Goal: Task Accomplishment & Management: Complete application form

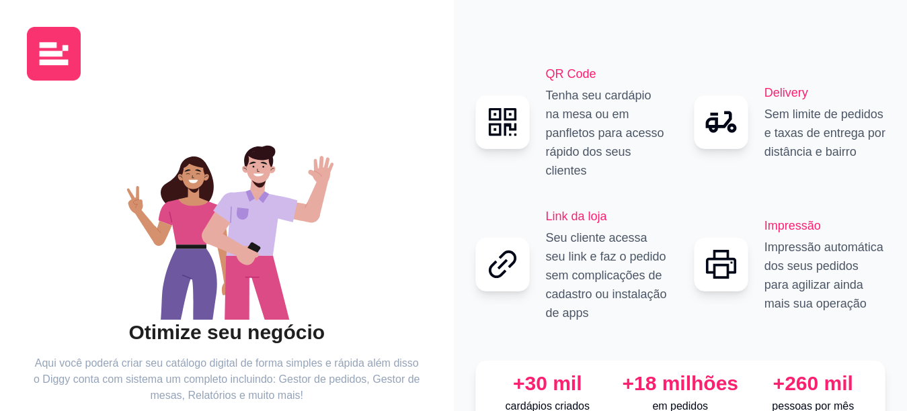
scroll to position [100, 0]
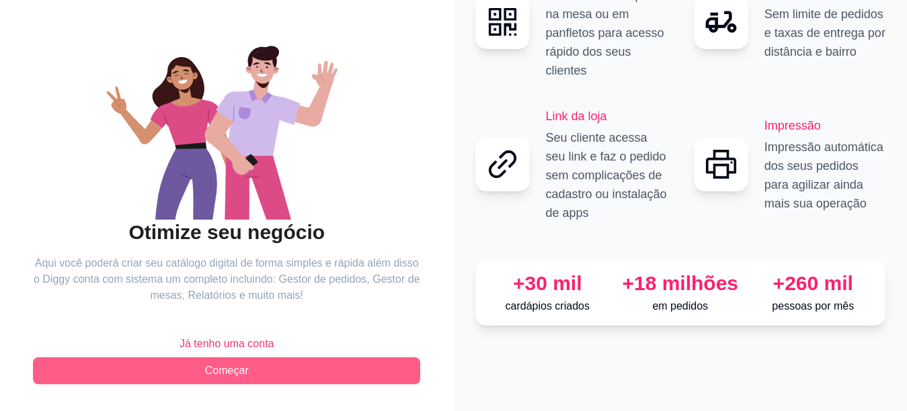
click at [235, 368] on span "Começar" at bounding box center [227, 371] width 44 height 16
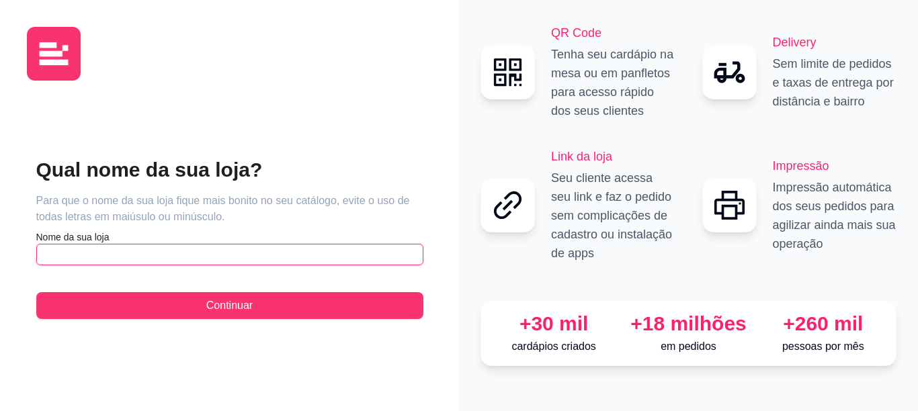
click at [221, 257] on input "text" at bounding box center [229, 255] width 387 height 22
click at [81, 258] on input "Delicias á Mesa" at bounding box center [229, 255] width 387 height 22
type input "Delicias á Mesa"
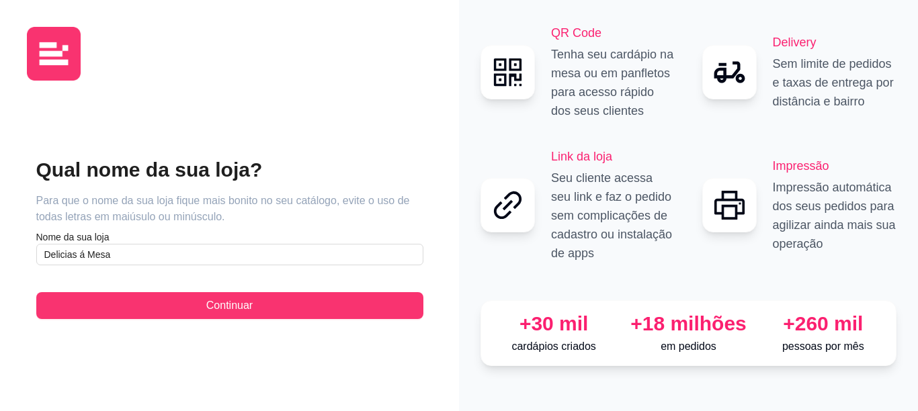
drag, startPoint x: 81, startPoint y: 258, endPoint x: 391, endPoint y: 64, distance: 365.7
click at [391, 64] on div at bounding box center [229, 54] width 405 height 54
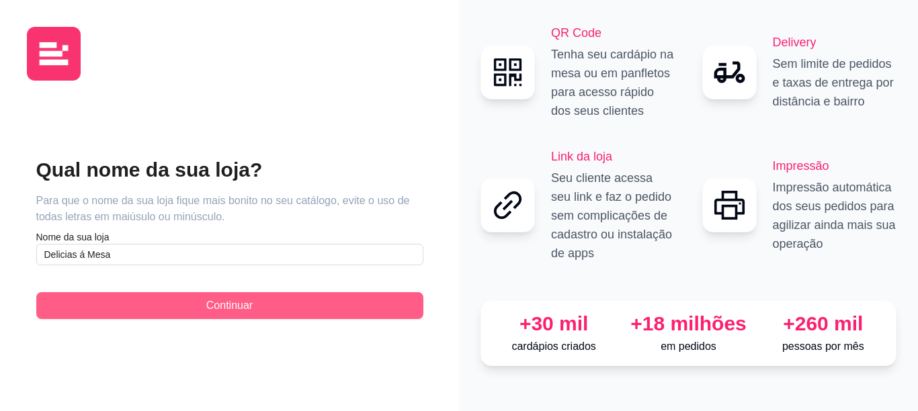
click at [171, 313] on button "Continuar" at bounding box center [229, 305] width 387 height 27
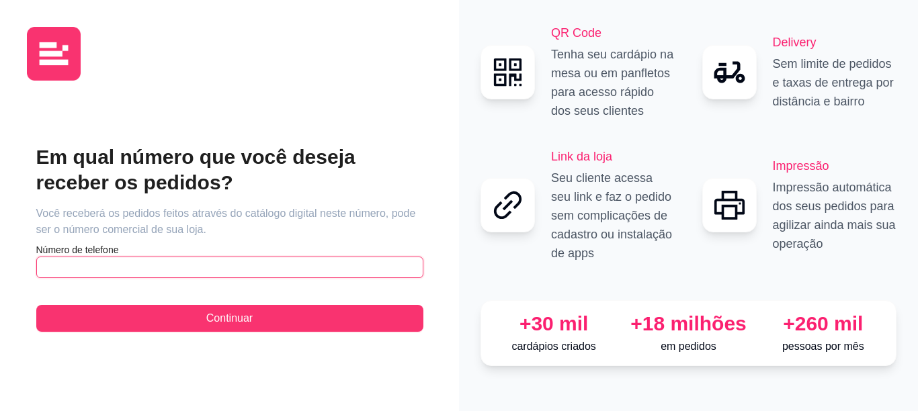
click at [177, 264] on input "text" at bounding box center [229, 268] width 387 height 22
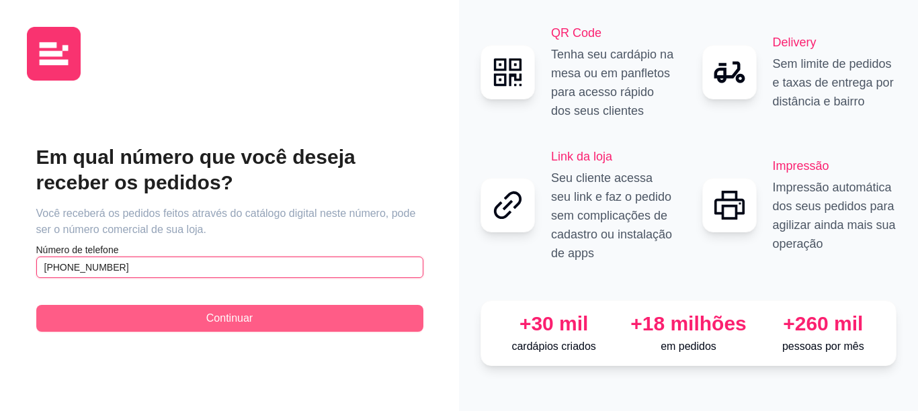
type input "[PHONE_NUMBER]"
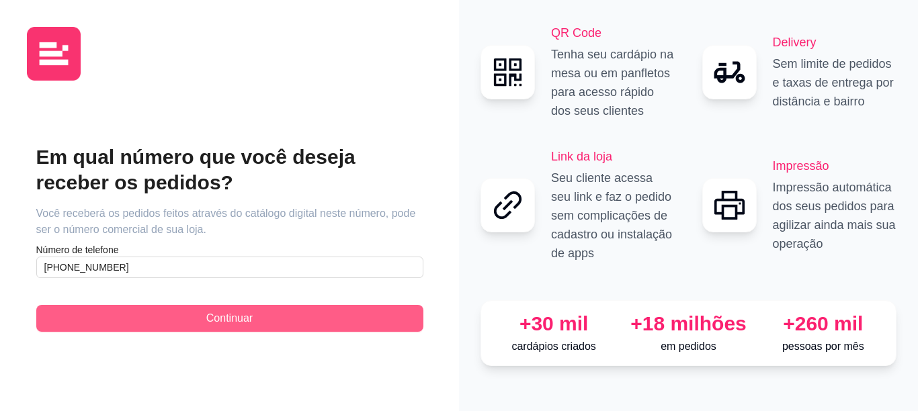
click at [188, 320] on button "Continuar" at bounding box center [229, 318] width 387 height 27
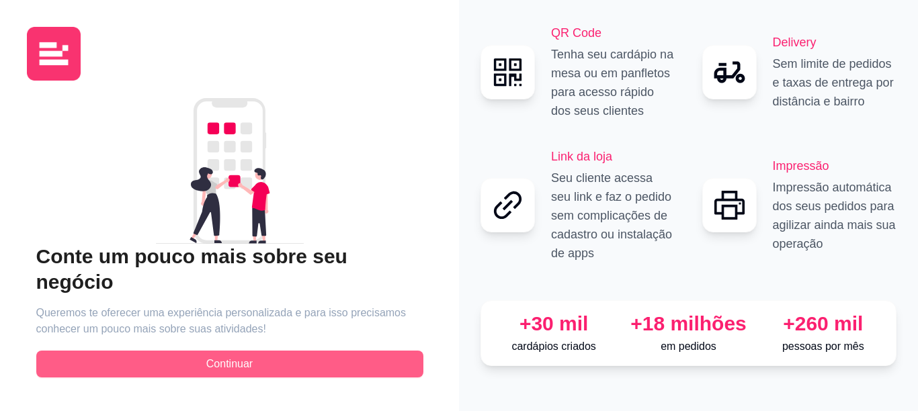
click at [205, 354] on button "Continuar" at bounding box center [229, 364] width 387 height 27
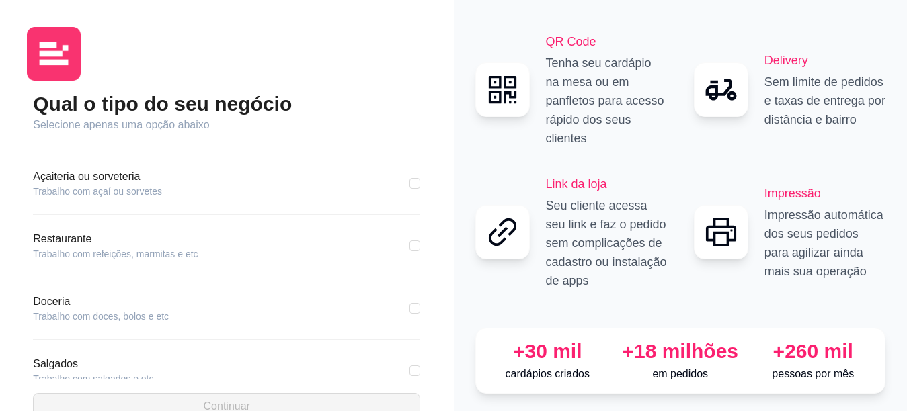
scroll to position [186, 0]
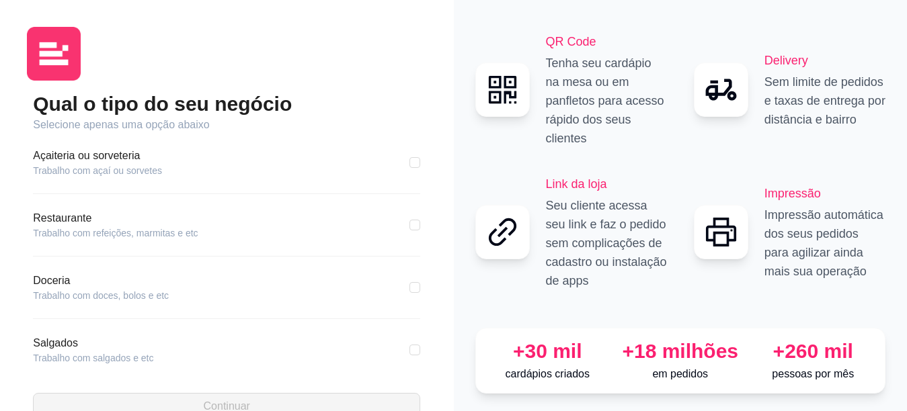
click at [198, 243] on div "Restaurante Trabalho com refeições, marmitas e etc" at bounding box center [226, 233] width 387 height 46
click at [409, 225] on input "checkbox" at bounding box center [414, 225] width 11 height 11
checkbox input "true"
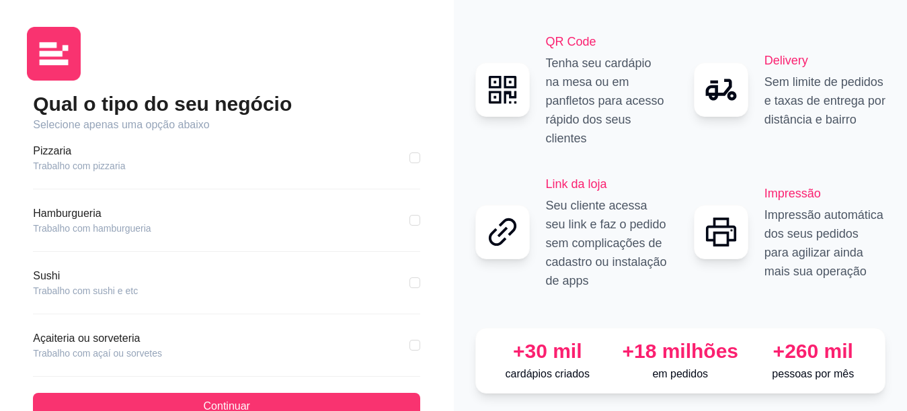
scroll to position [0, 0]
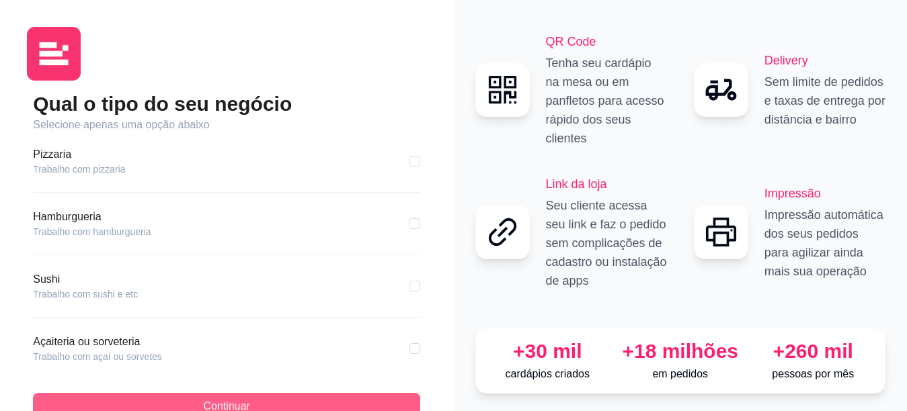
click at [206, 399] on span "Continuar" at bounding box center [227, 407] width 46 height 16
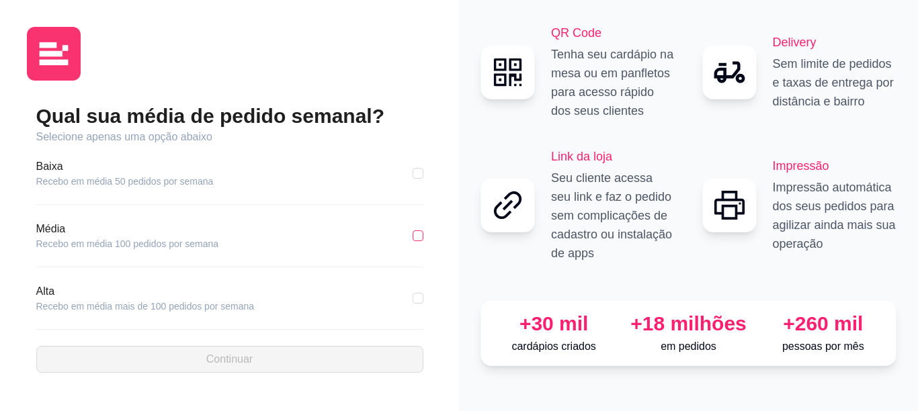
click at [414, 237] on input "checkbox" at bounding box center [418, 236] width 11 height 11
checkbox input "true"
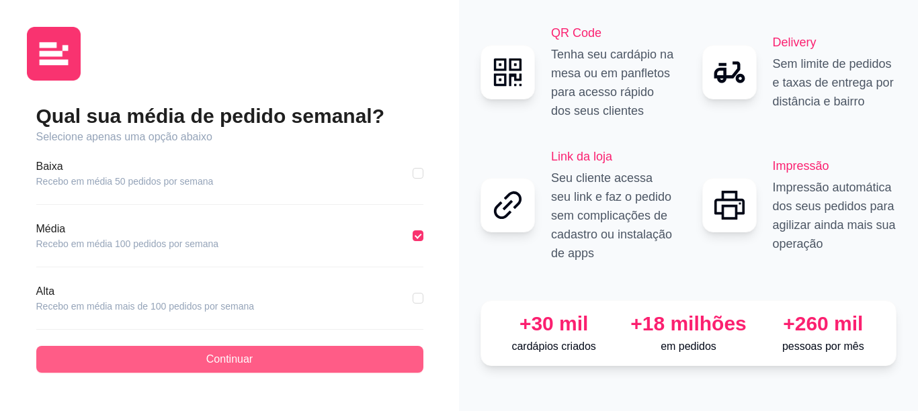
click at [274, 358] on button "Continuar" at bounding box center [229, 359] width 387 height 27
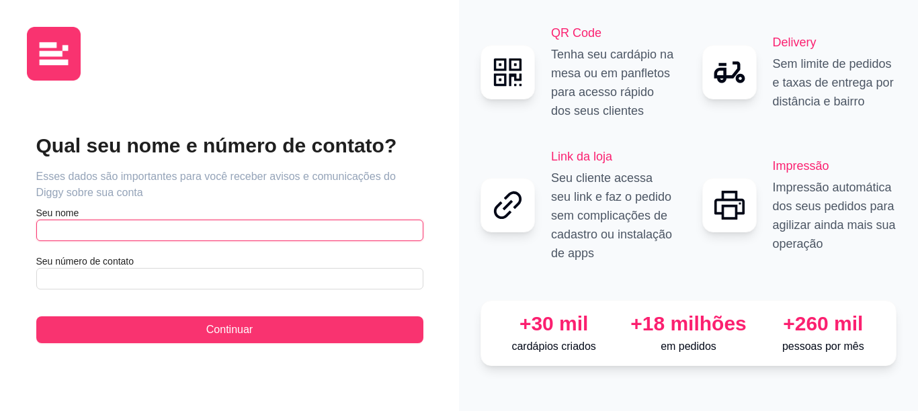
click at [244, 226] on input "text" at bounding box center [229, 231] width 387 height 22
type input "[PERSON_NAME]"
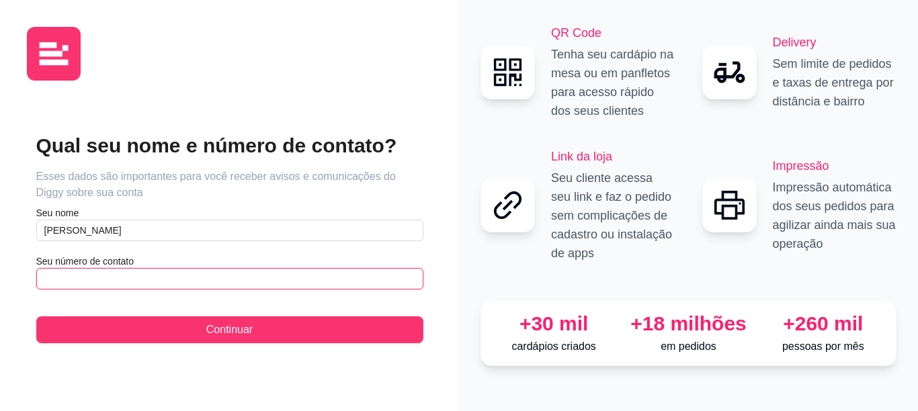
click at [259, 282] on input "text" at bounding box center [229, 279] width 387 height 22
type input "[PHONE_NUMBER]"
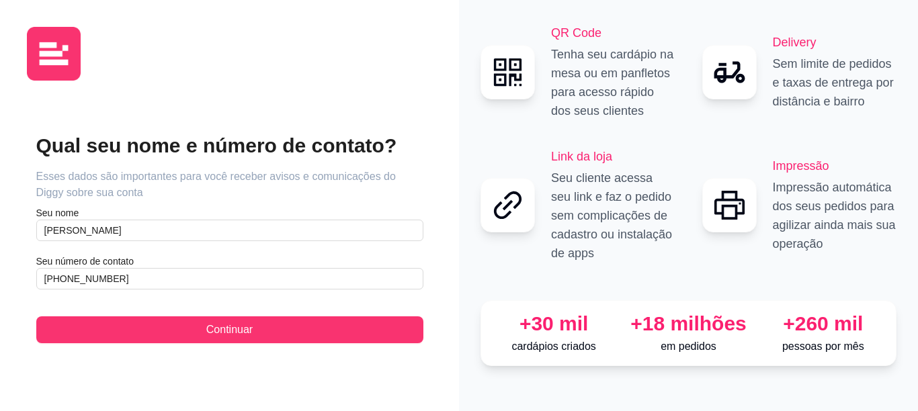
click at [278, 344] on div "Qual seu nome e número de contato? Esses dados são importantes para você recebe…" at bounding box center [229, 237] width 405 height 293
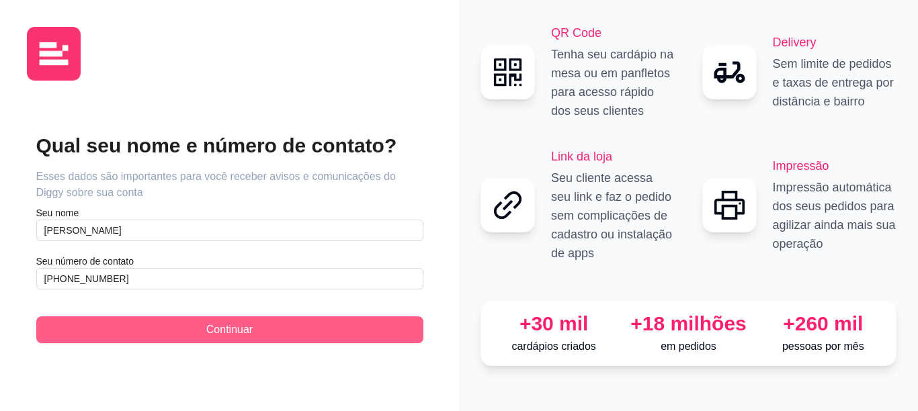
click at [273, 317] on button "Continuar" at bounding box center [229, 330] width 387 height 27
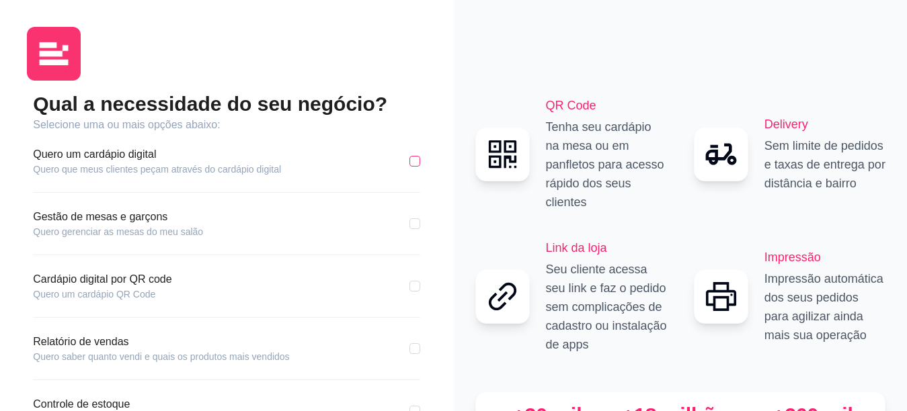
click at [417, 158] on input "checkbox" at bounding box center [414, 161] width 11 height 11
checkbox input "true"
click at [414, 223] on input "checkbox" at bounding box center [414, 223] width 11 height 11
checkbox input "true"
click at [414, 288] on input "checkbox" at bounding box center [414, 286] width 11 height 11
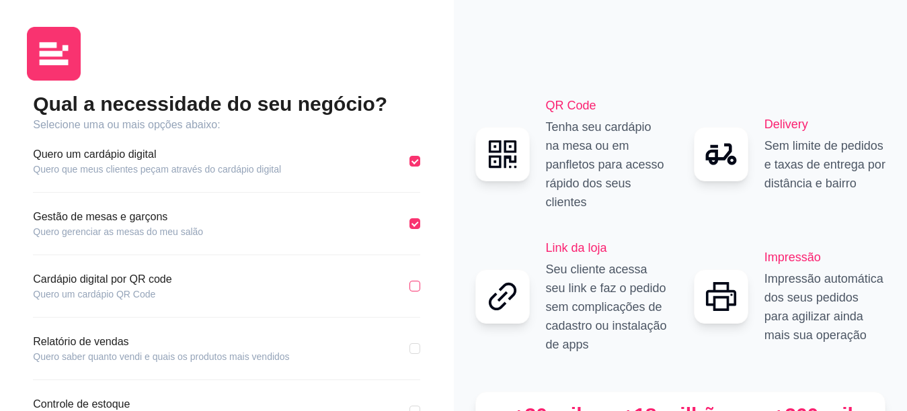
checkbox input "true"
click at [413, 345] on input "checkbox" at bounding box center [414, 348] width 11 height 11
checkbox input "true"
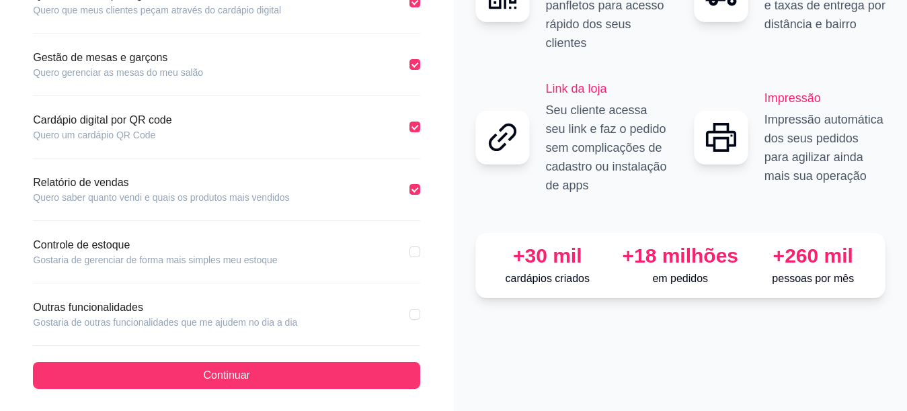
scroll to position [164, 0]
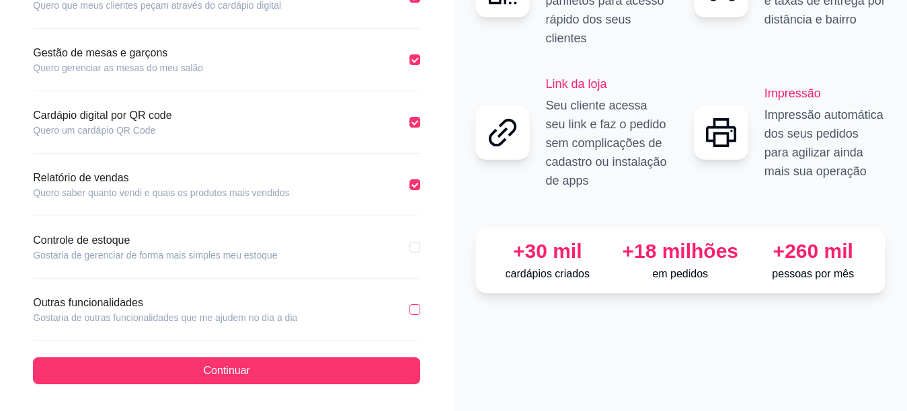
click at [412, 311] on input "checkbox" at bounding box center [414, 309] width 11 height 11
checkbox input "true"
click at [415, 247] on input "checkbox" at bounding box center [414, 247] width 11 height 11
checkbox input "true"
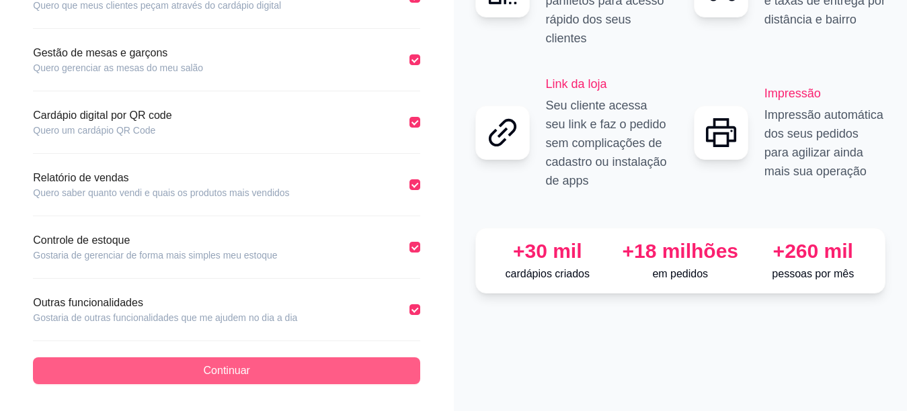
click at [251, 375] on button "Continuar" at bounding box center [226, 371] width 387 height 27
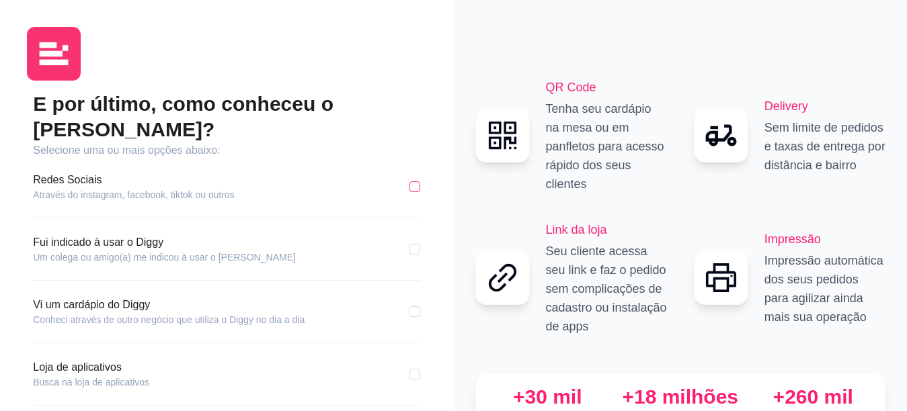
click at [417, 181] on input "checkbox" at bounding box center [414, 186] width 11 height 11
checkbox input "true"
click at [411, 369] on input "checkbox" at bounding box center [414, 374] width 11 height 11
checkbox input "true"
checkbox input "false"
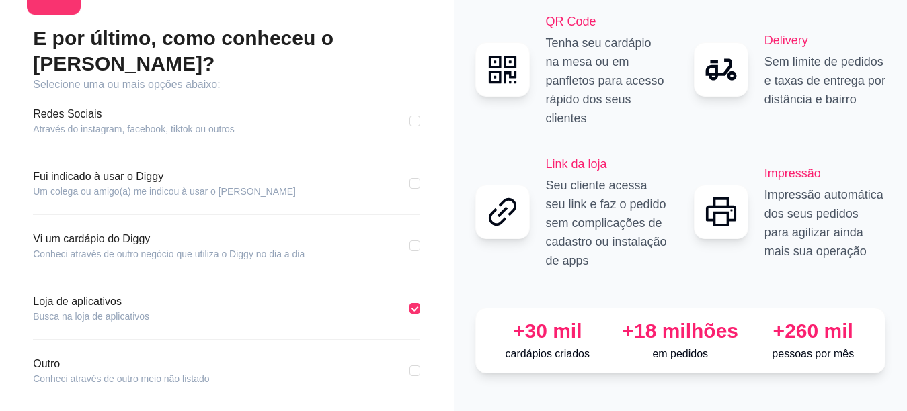
scroll to position [71, 0]
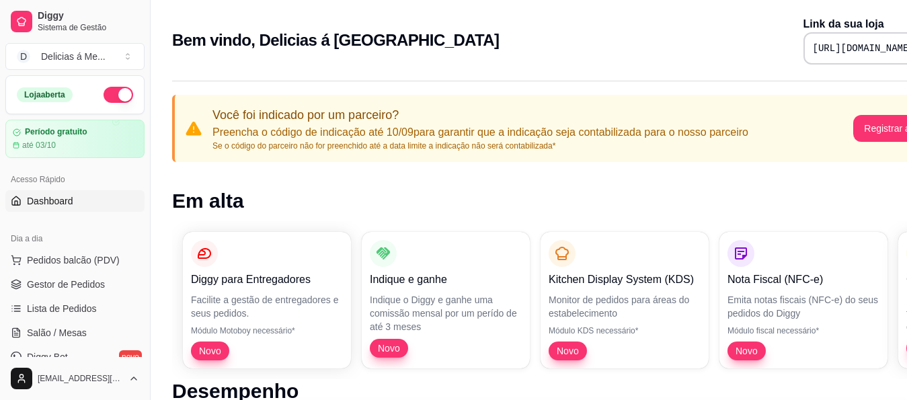
click at [104, 92] on button "button" at bounding box center [119, 95] width 30 height 16
click at [73, 260] on span "Pedidos balcão (PDV)" at bounding box center [73, 259] width 93 height 13
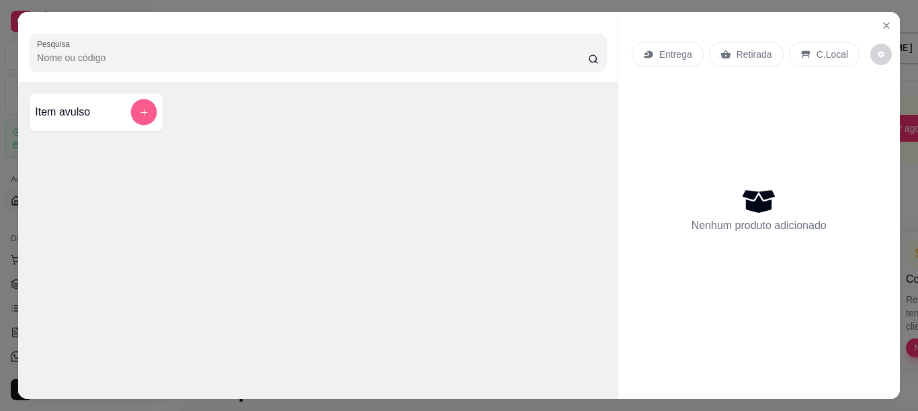
click at [131, 104] on button "add-separate-item" at bounding box center [144, 112] width 26 height 26
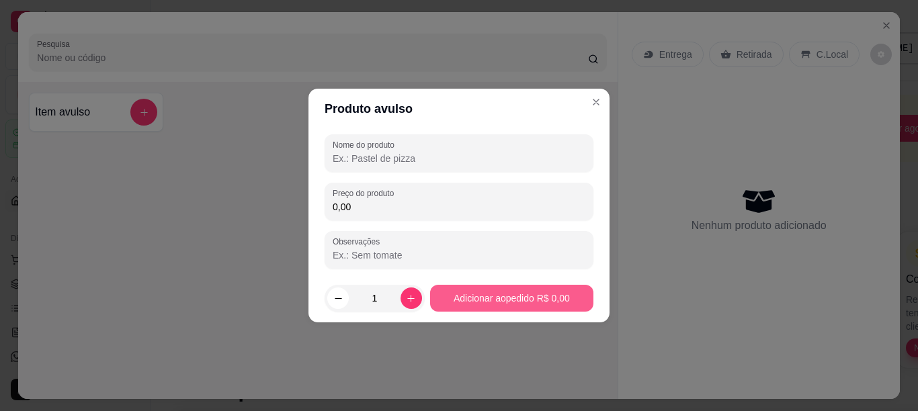
click at [496, 292] on button "Adicionar ao pedido R$ 0,00" at bounding box center [511, 298] width 163 height 27
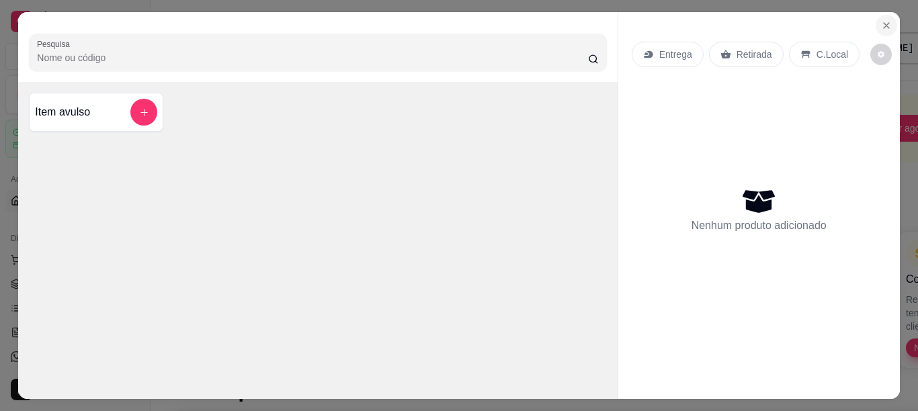
click at [883, 20] on icon "Close" at bounding box center [886, 25] width 11 height 11
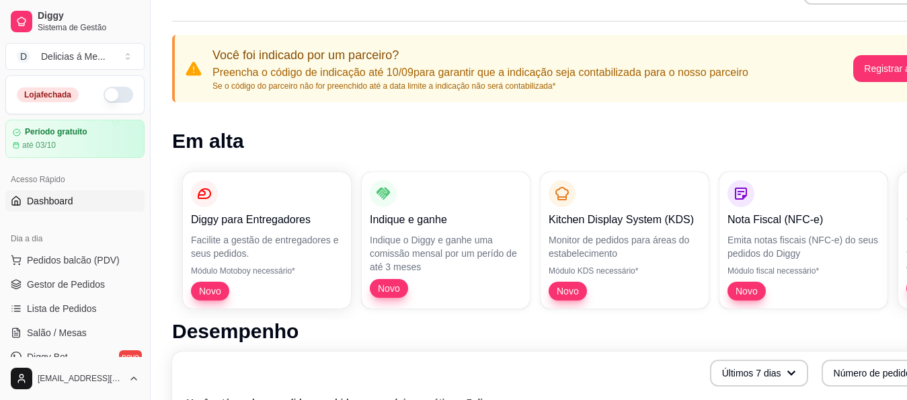
scroll to position [65, 0]
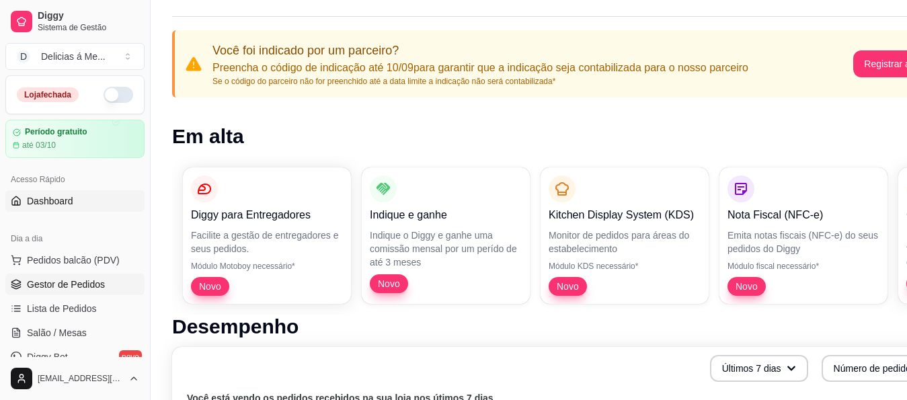
click at [68, 291] on link "Gestor de Pedidos" at bounding box center [74, 285] width 139 height 22
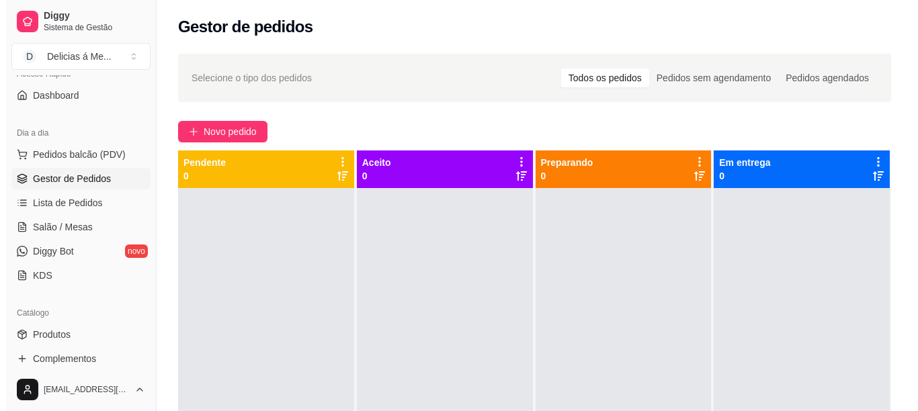
scroll to position [106, 0]
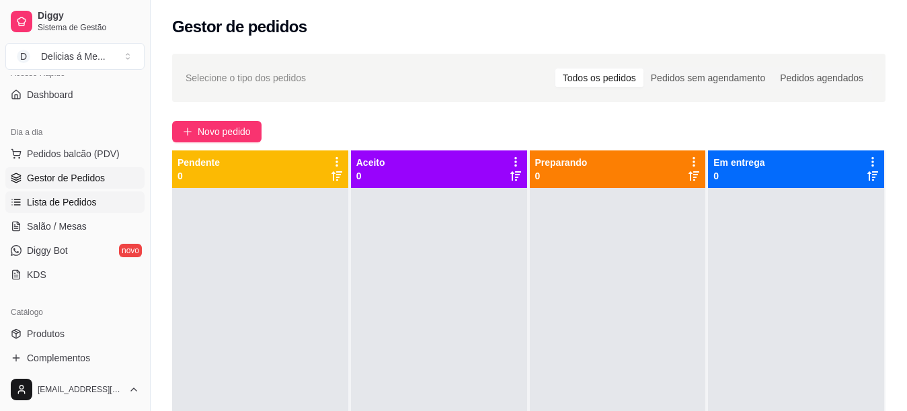
click at [84, 208] on span "Lista de Pedidos" at bounding box center [62, 202] width 70 height 13
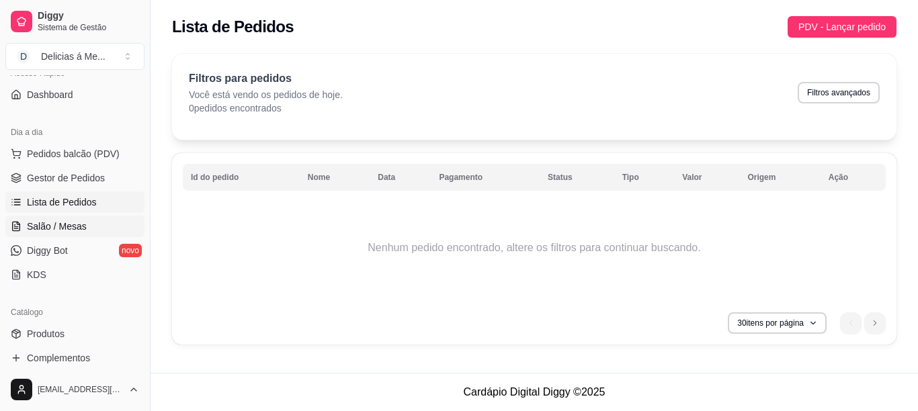
click at [84, 230] on span "Salão / Mesas" at bounding box center [57, 226] width 60 height 13
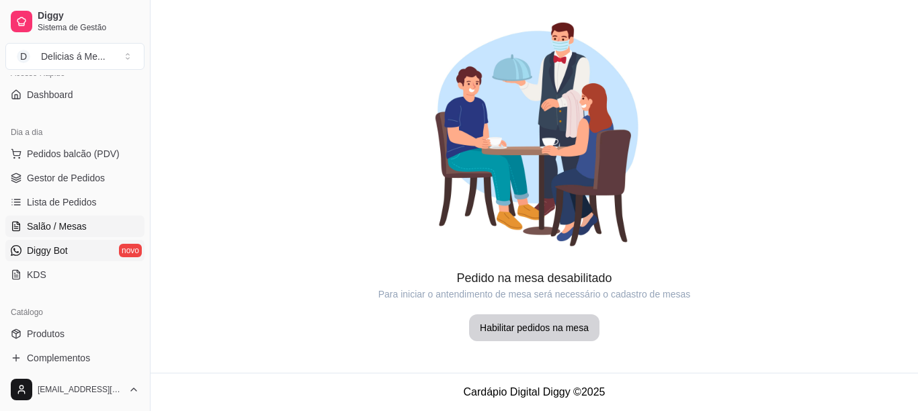
click at [63, 253] on span "Diggy Bot" at bounding box center [47, 250] width 41 height 13
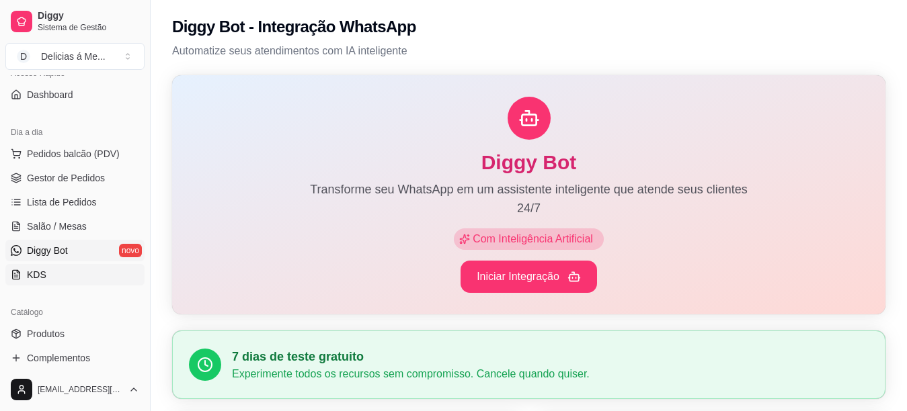
click at [57, 274] on link "KDS" at bounding box center [74, 275] width 139 height 22
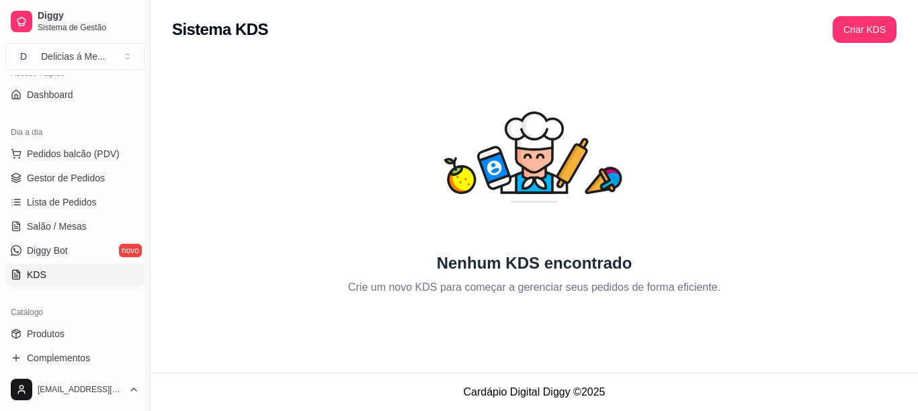
click at [57, 274] on link "KDS" at bounding box center [74, 275] width 139 height 22
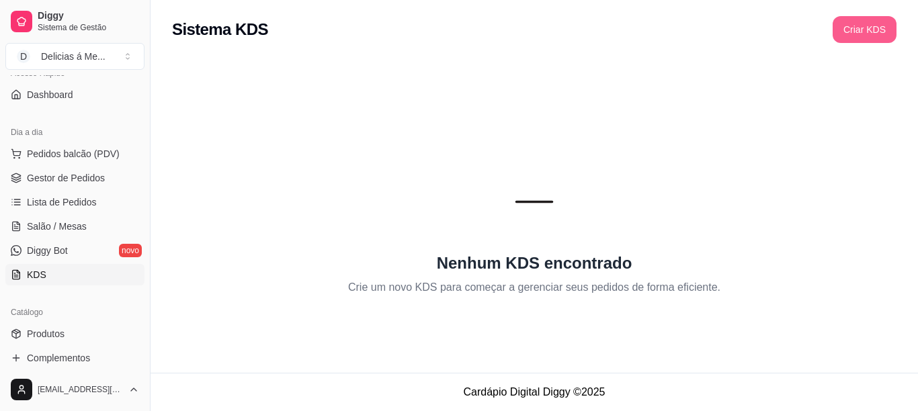
click at [882, 33] on button "Criar KDS" at bounding box center [865, 29] width 64 height 27
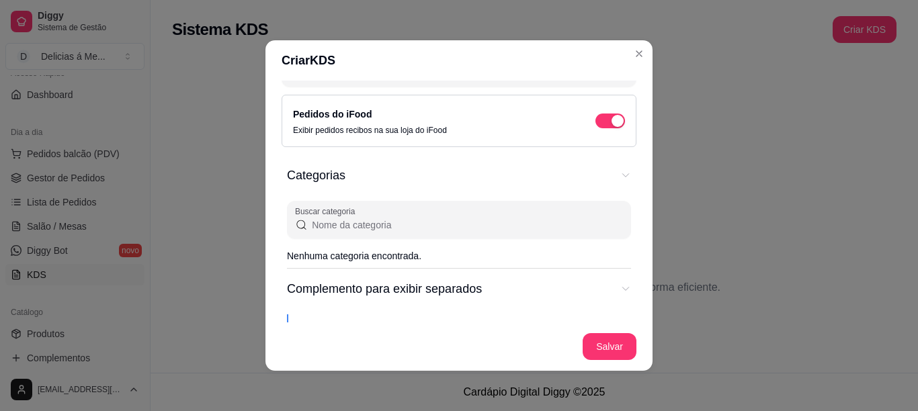
scroll to position [100, 0]
